Goal: Check status

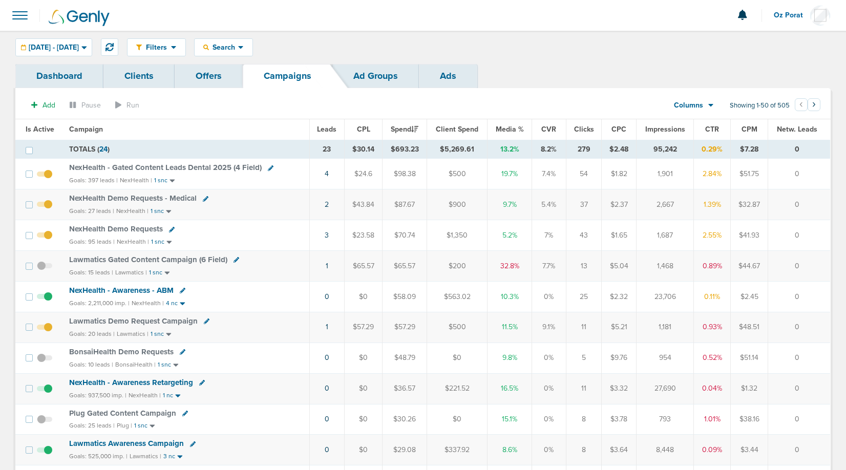
click at [323, 134] on th "Leads" at bounding box center [326, 129] width 35 height 20
click at [322, 131] on span "Leads" at bounding box center [326, 129] width 19 height 9
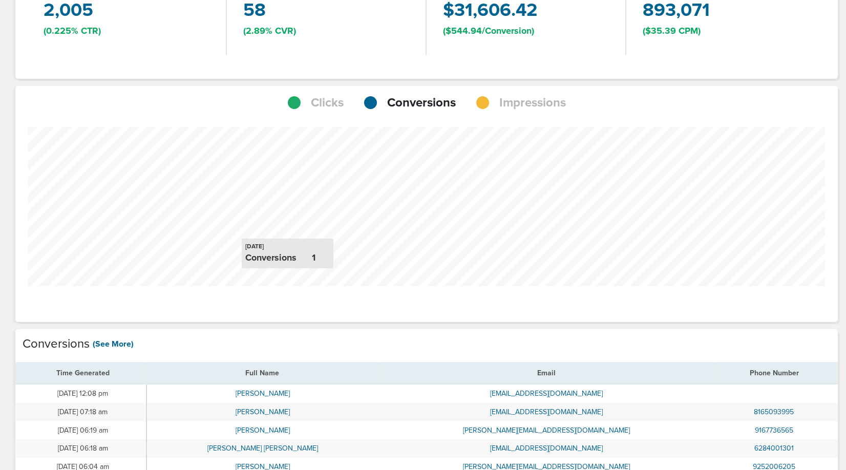
scroll to position [799, 815]
